Goal: Find specific page/section: Find specific page/section

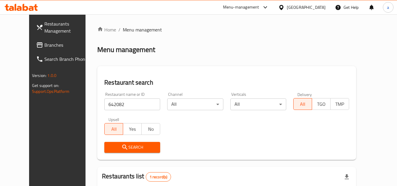
click at [54, 49] on link "Branches" at bounding box center [63, 45] width 64 height 14
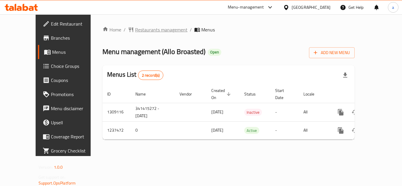
click at [136, 29] on span "Restaurants management" at bounding box center [161, 29] width 52 height 7
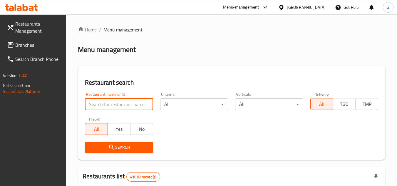
click at [91, 106] on input "search" at bounding box center [119, 105] width 68 height 12
paste input "679389"
type input "679389"
click at [98, 143] on button "Search" at bounding box center [119, 147] width 68 height 11
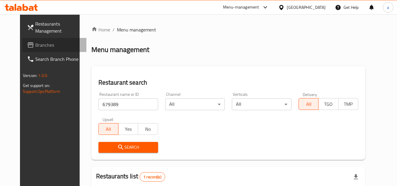
click at [28, 47] on icon at bounding box center [31, 44] width 6 height 5
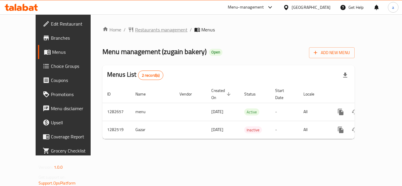
click at [135, 27] on span "Restaurants management" at bounding box center [161, 29] width 52 height 7
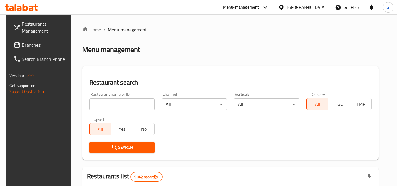
click at [125, 109] on input "search" at bounding box center [121, 105] width 65 height 12
paste input "694858"
type input "694858"
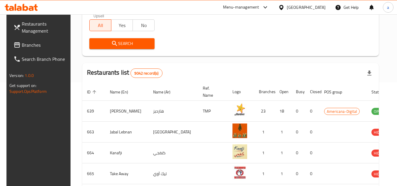
scroll to position [88, 0]
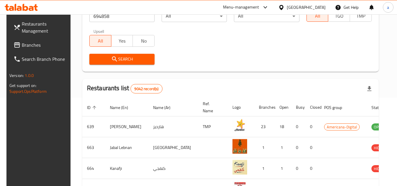
click at [110, 64] on button "Search" at bounding box center [121, 59] width 65 height 11
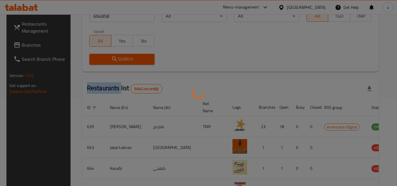
click at [110, 64] on div at bounding box center [198, 93] width 397 height 186
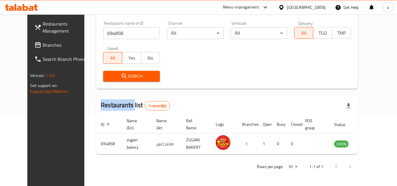
scroll to position [71, 0]
click at [43, 46] on span "Branches" at bounding box center [66, 44] width 46 height 7
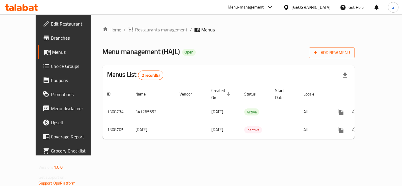
click at [135, 31] on span "Restaurants management" at bounding box center [161, 29] width 52 height 7
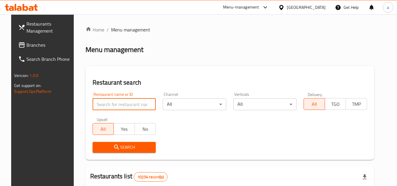
click at [96, 103] on input "search" at bounding box center [125, 105] width 64 height 12
paste input "704742"
type input "704742"
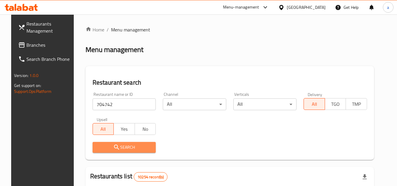
click at [93, 143] on button "Search" at bounding box center [125, 147] width 64 height 11
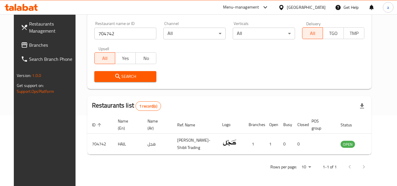
scroll to position [71, 0]
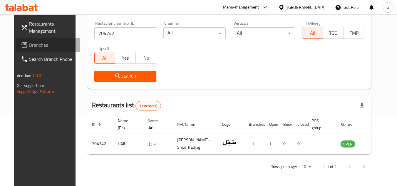
click at [42, 47] on span "Branches" at bounding box center [52, 44] width 46 height 7
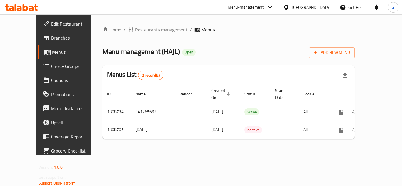
click at [149, 31] on span "Restaurants management" at bounding box center [161, 29] width 52 height 7
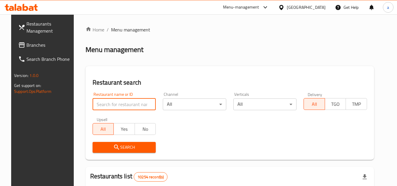
click at [120, 109] on input "search" at bounding box center [125, 105] width 64 height 12
paste input "704742"
type input "704742"
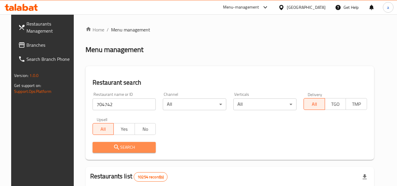
click at [126, 148] on span "Search" at bounding box center [124, 147] width 54 height 7
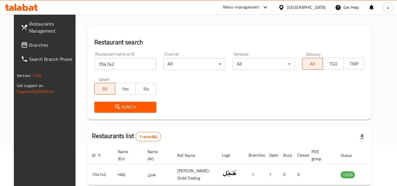
scroll to position [71, 0]
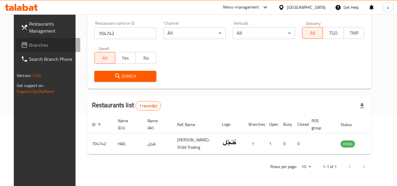
click at [29, 46] on span "Branches" at bounding box center [52, 44] width 46 height 7
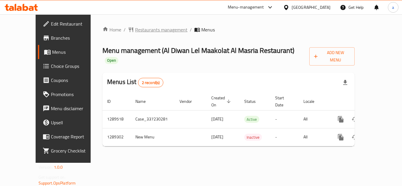
click at [135, 29] on span "Restaurants management" at bounding box center [161, 29] width 52 height 7
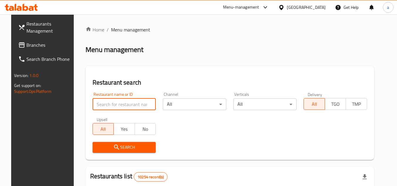
click at [117, 103] on input "search" at bounding box center [125, 105] width 64 height 12
paste input "697533"
type input "697533"
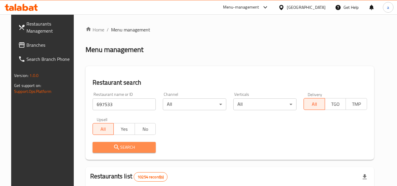
click at [121, 147] on span "Search" at bounding box center [124, 147] width 54 height 7
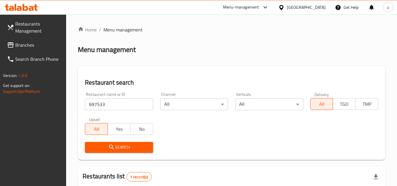
scroll to position [84, 0]
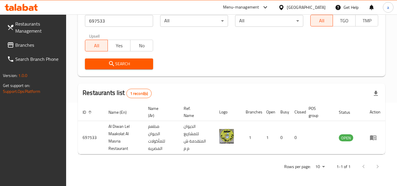
click at [36, 44] on span "Branches" at bounding box center [38, 44] width 46 height 7
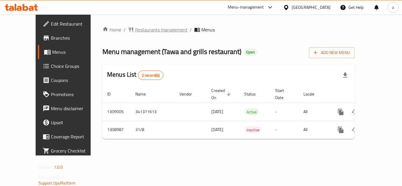
click at [135, 28] on span "Restaurants management" at bounding box center [161, 29] width 52 height 7
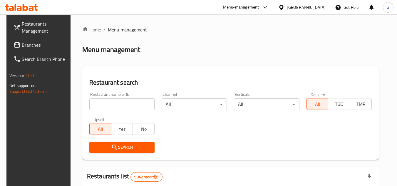
click at [97, 108] on input "search" at bounding box center [121, 105] width 65 height 12
paste input "705085"
type input "705085"
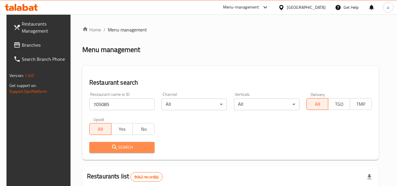
click at [105, 146] on span "Search" at bounding box center [122, 147] width 56 height 7
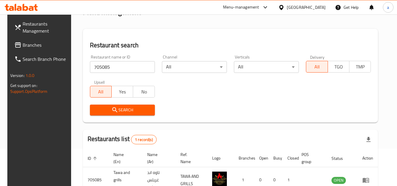
scroll to position [71, 0]
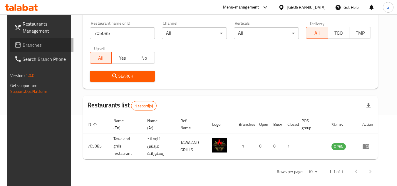
click at [44, 43] on span "Branches" at bounding box center [46, 44] width 46 height 7
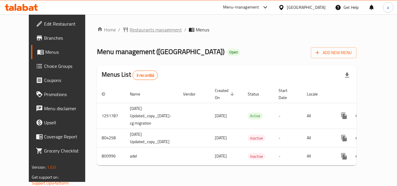
click at [133, 33] on span "Restaurants management" at bounding box center [156, 29] width 52 height 7
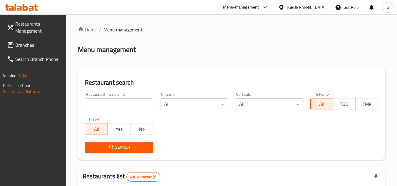
click at [90, 101] on input "search" at bounding box center [119, 105] width 68 height 12
paste input "653835"
type input "653835"
click at [102, 148] on span "Search" at bounding box center [119, 147] width 59 height 7
